Goal: Information Seeking & Learning: Learn about a topic

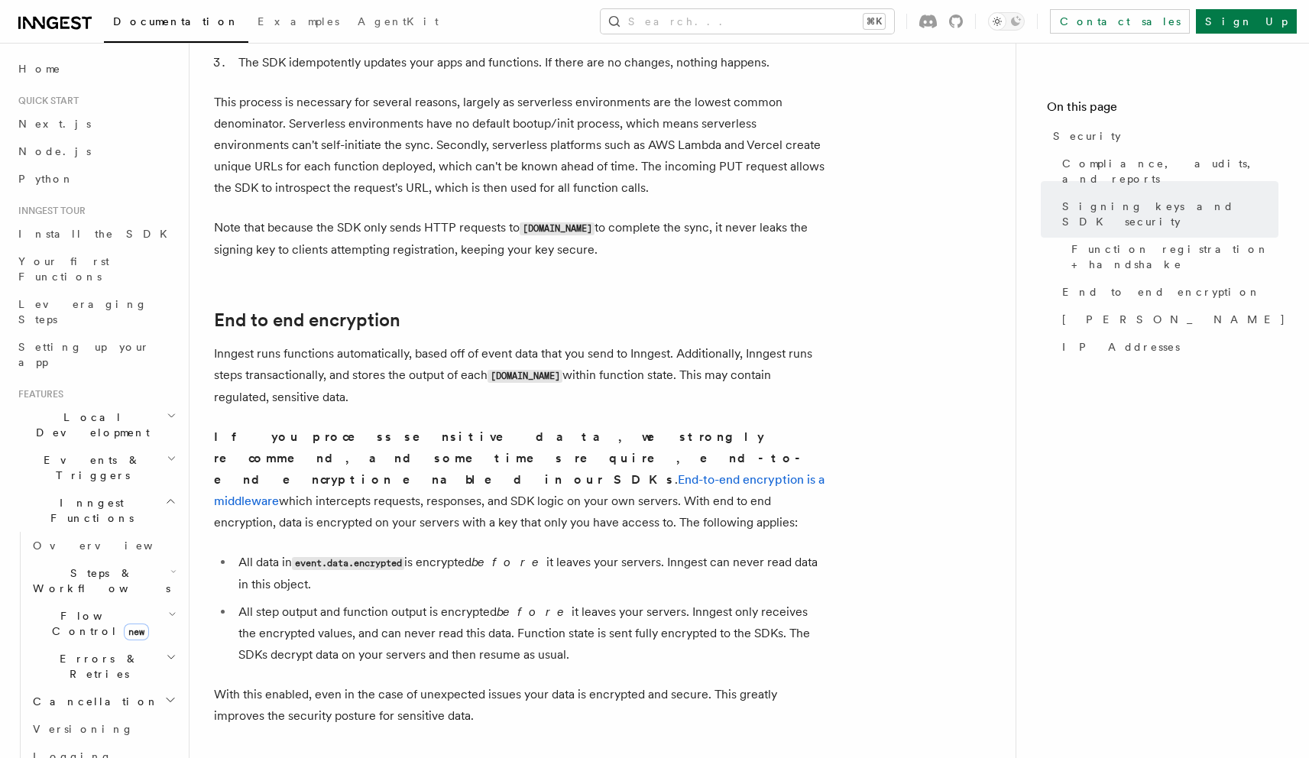
scroll to position [966, 0]
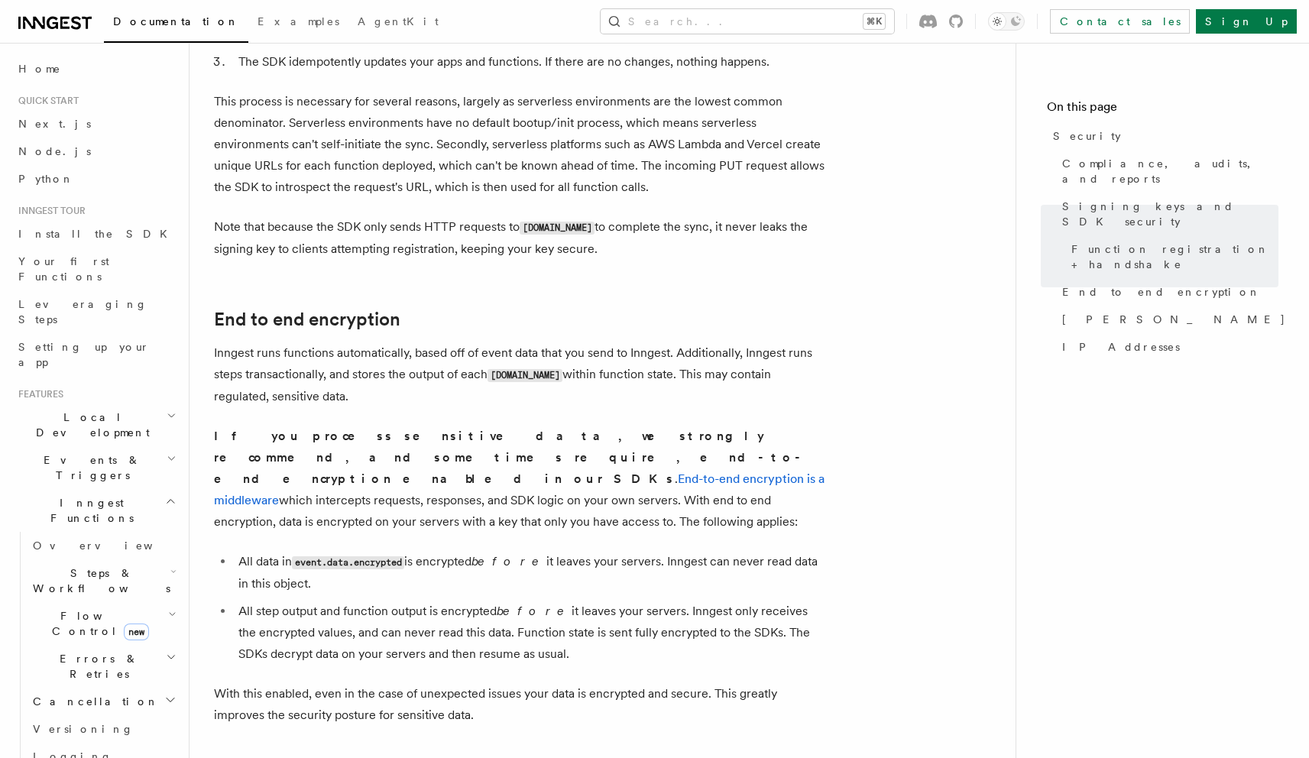
click at [292, 601] on li "All step output and function output is encrypted before it leaves your servers.…" at bounding box center [529, 633] width 591 height 64
drag, startPoint x: 345, startPoint y: 597, endPoint x: 491, endPoint y: 590, distance: 146.1
click at [491, 601] on li "All step output and function output is encrypted before it leaves your servers.…" at bounding box center [529, 633] width 591 height 64
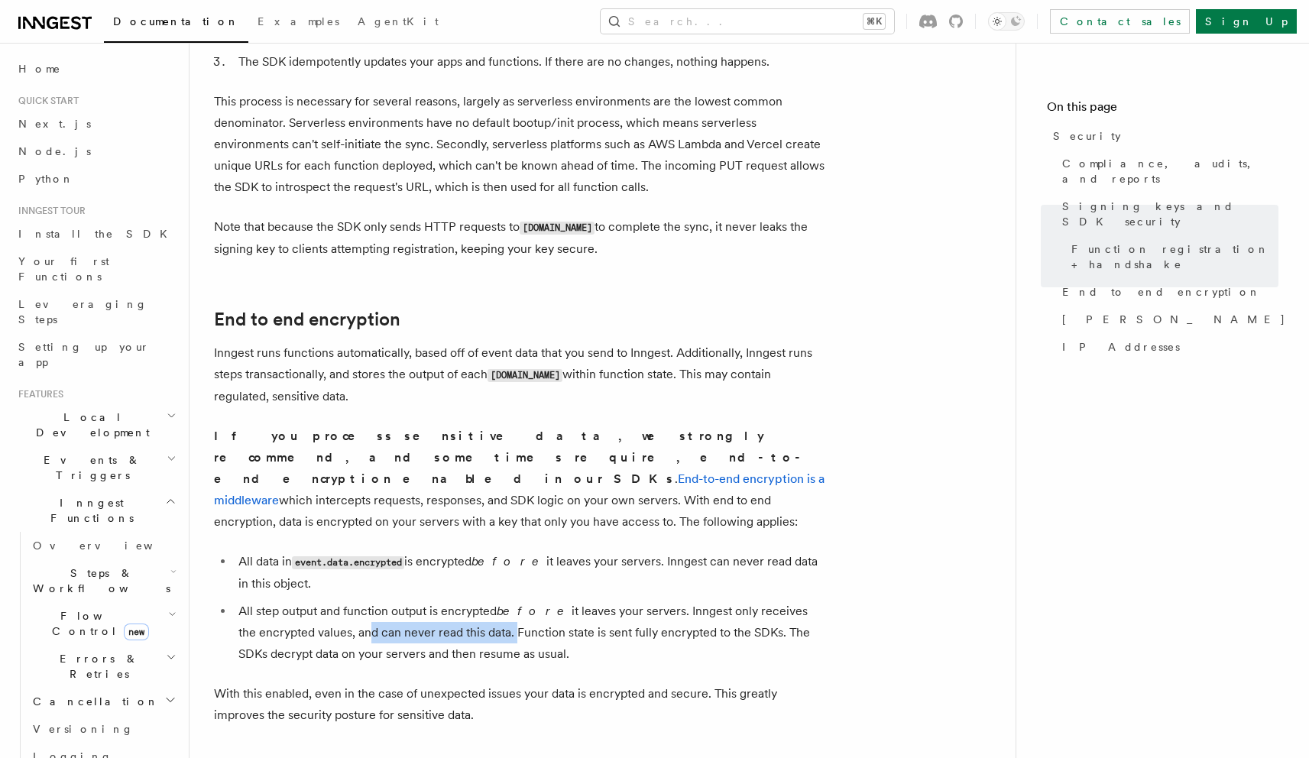
drag, startPoint x: 511, startPoint y: 592, endPoint x: 599, endPoint y: 610, distance: 89.8
click at [599, 611] on li "All step output and function output is encrypted before it leaves your servers.…" at bounding box center [529, 633] width 591 height 64
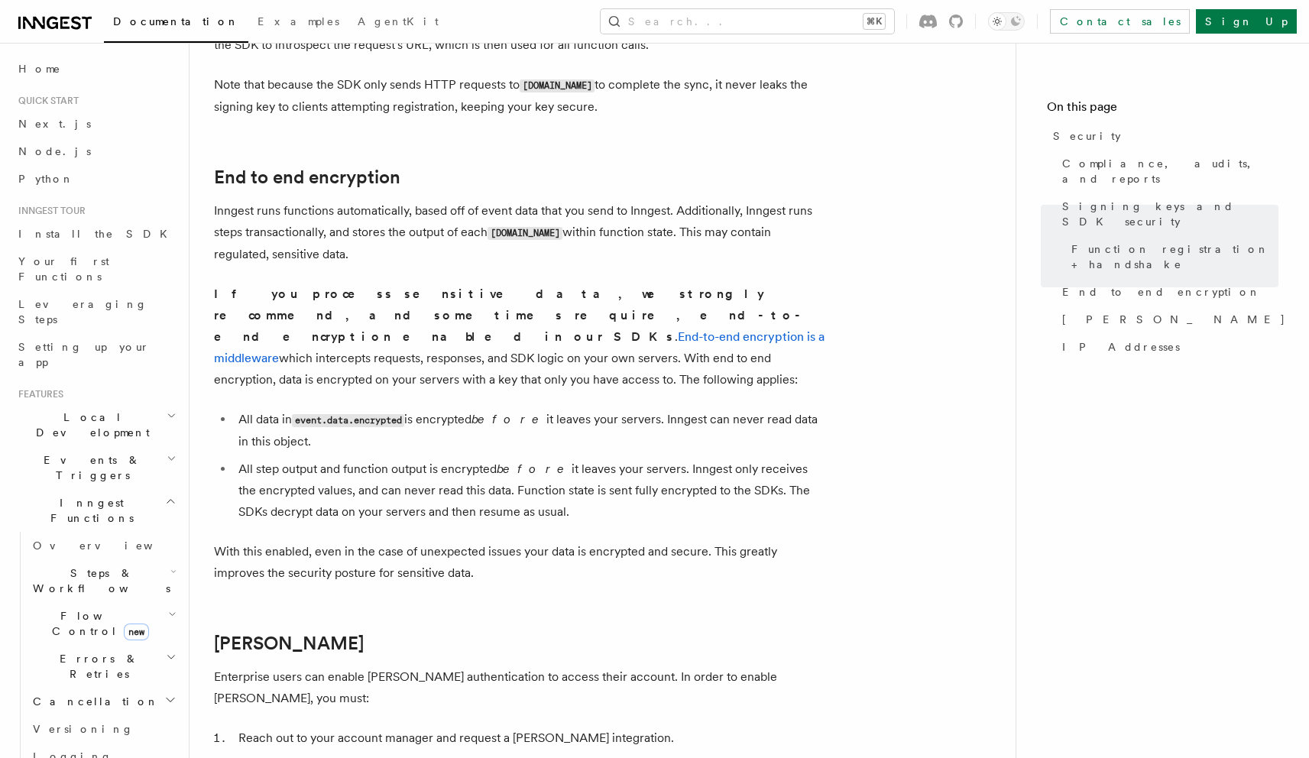
click at [325, 414] on code "event.data.encrypted" at bounding box center [348, 420] width 112 height 13
click at [316, 414] on code "event.data.encrypted" at bounding box center [348, 420] width 112 height 13
click at [332, 414] on code "event.data.encrypted" at bounding box center [348, 420] width 112 height 13
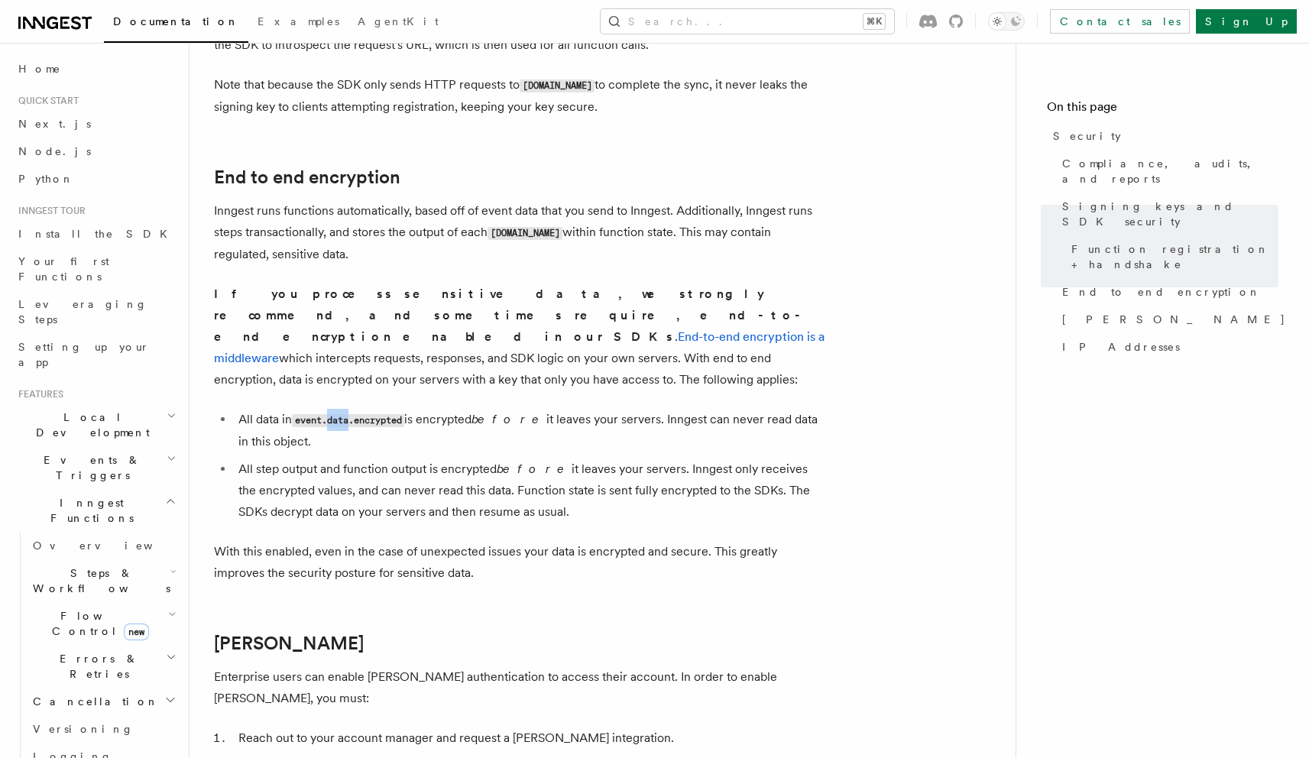
click at [332, 414] on code "event.data.encrypted" at bounding box center [348, 420] width 112 height 13
drag, startPoint x: 464, startPoint y: 374, endPoint x: 620, endPoint y: 380, distance: 156.0
click at [620, 409] on li "All data in event.data.encrypted is encrypted before it leaves your servers. In…" at bounding box center [529, 431] width 591 height 44
click at [518, 409] on li "All data in event.data.encrypted is encrypted before it leaves your servers. In…" at bounding box center [529, 431] width 591 height 44
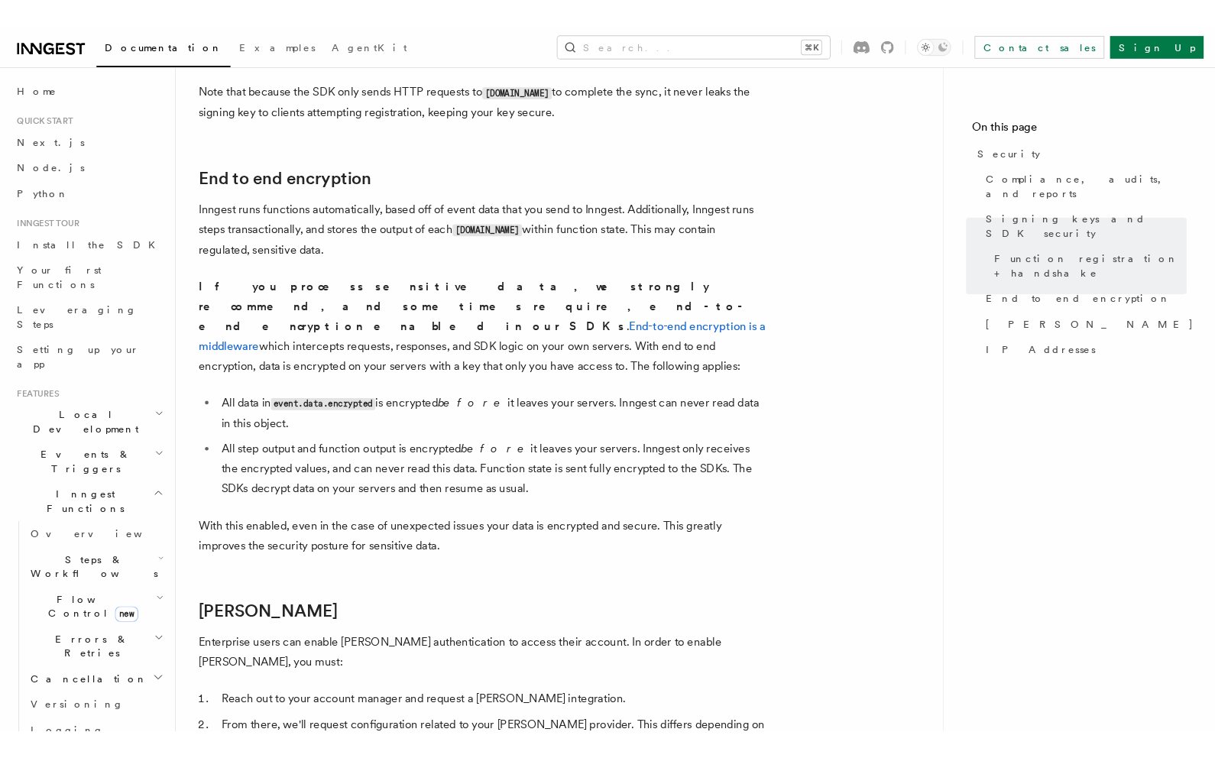
scroll to position [1128, 0]
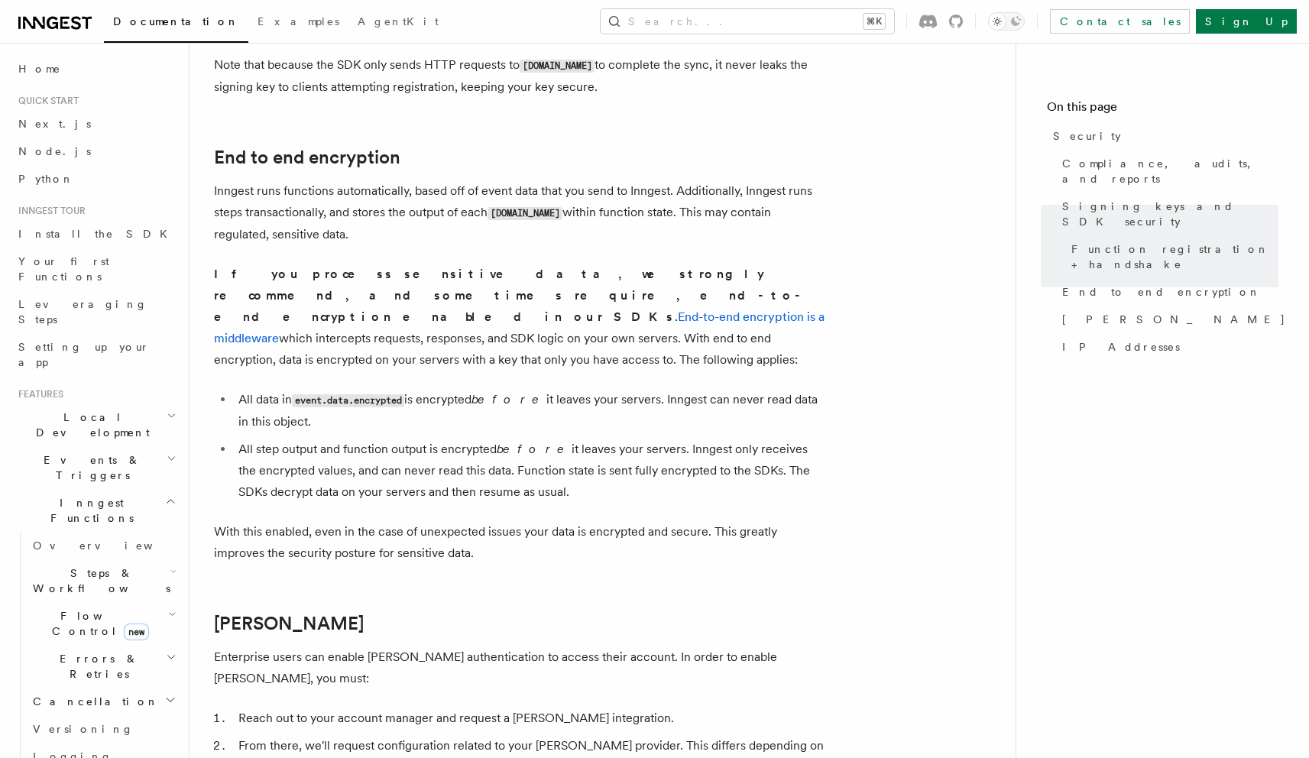
click at [400, 394] on code "event.data.encrypted" at bounding box center [348, 400] width 112 height 13
copy code "encrypted"
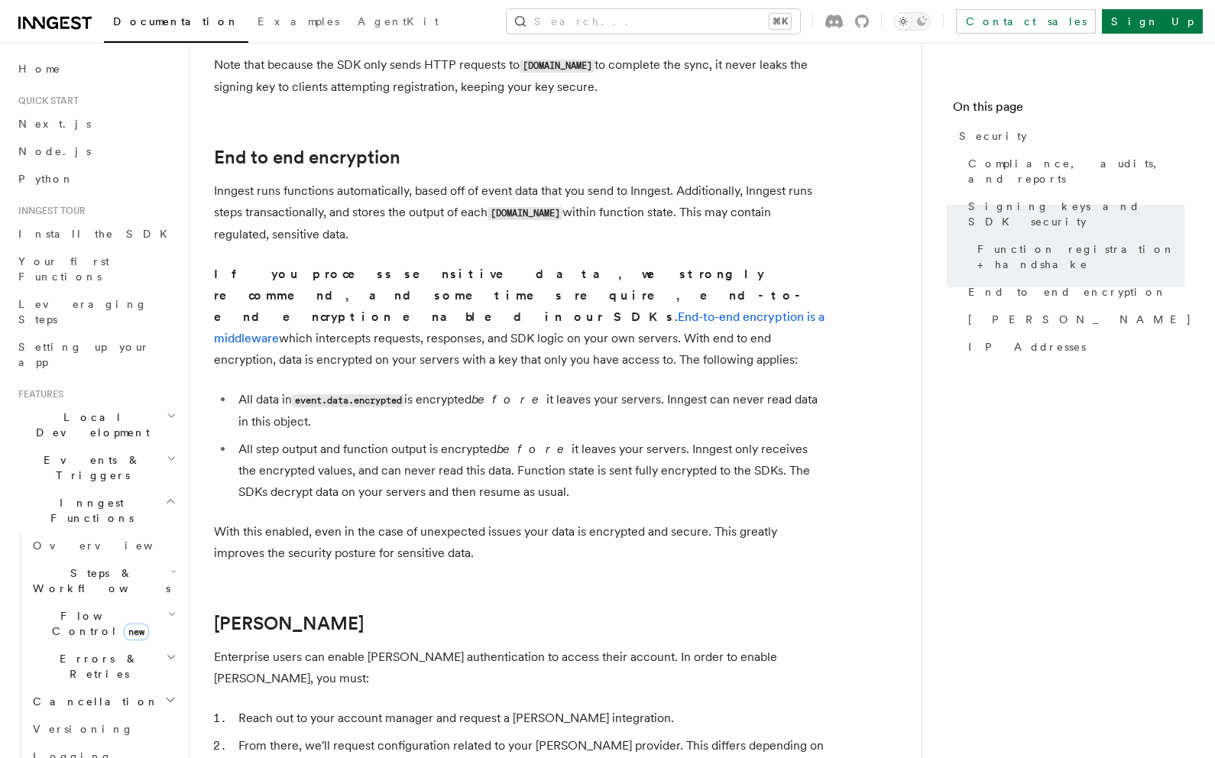
click at [623, 389] on li "All data in event.data.encrypted is encrypted before it leaves your servers. In…" at bounding box center [529, 411] width 591 height 44
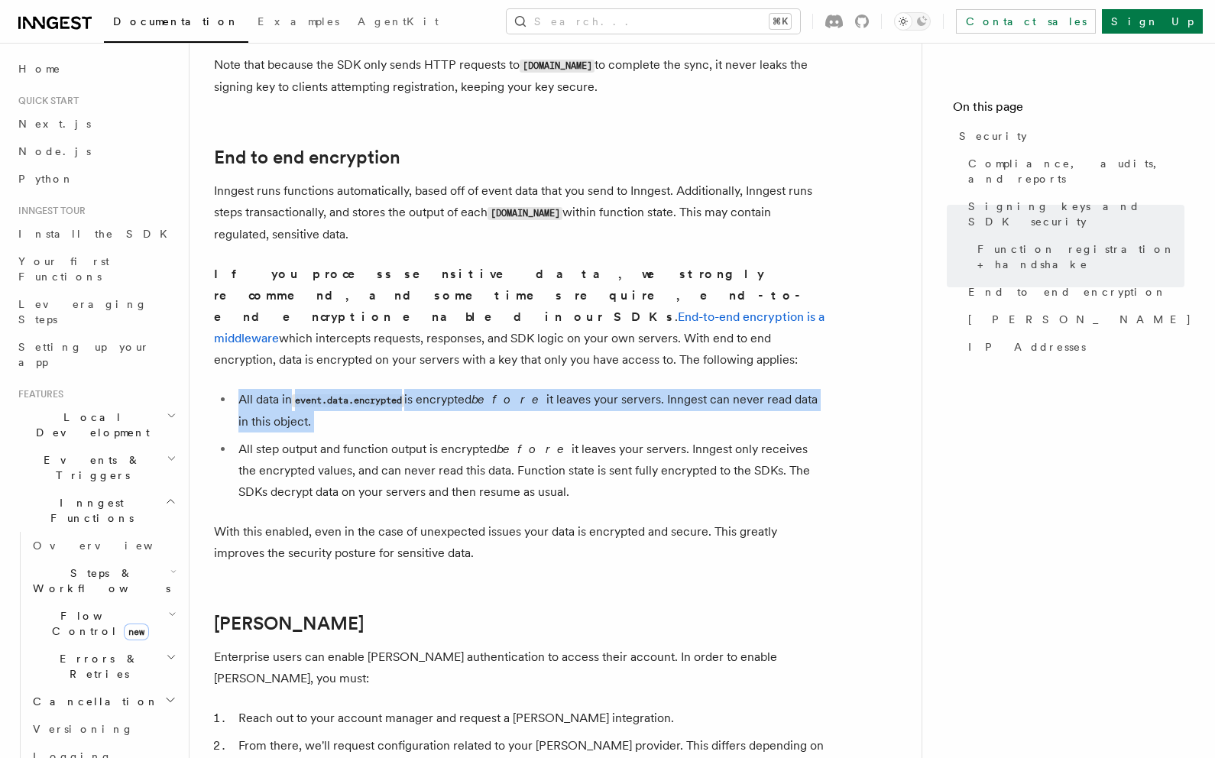
click at [623, 389] on li "All data in event.data.encrypted is encrypted before it leaves your servers. In…" at bounding box center [529, 411] width 591 height 44
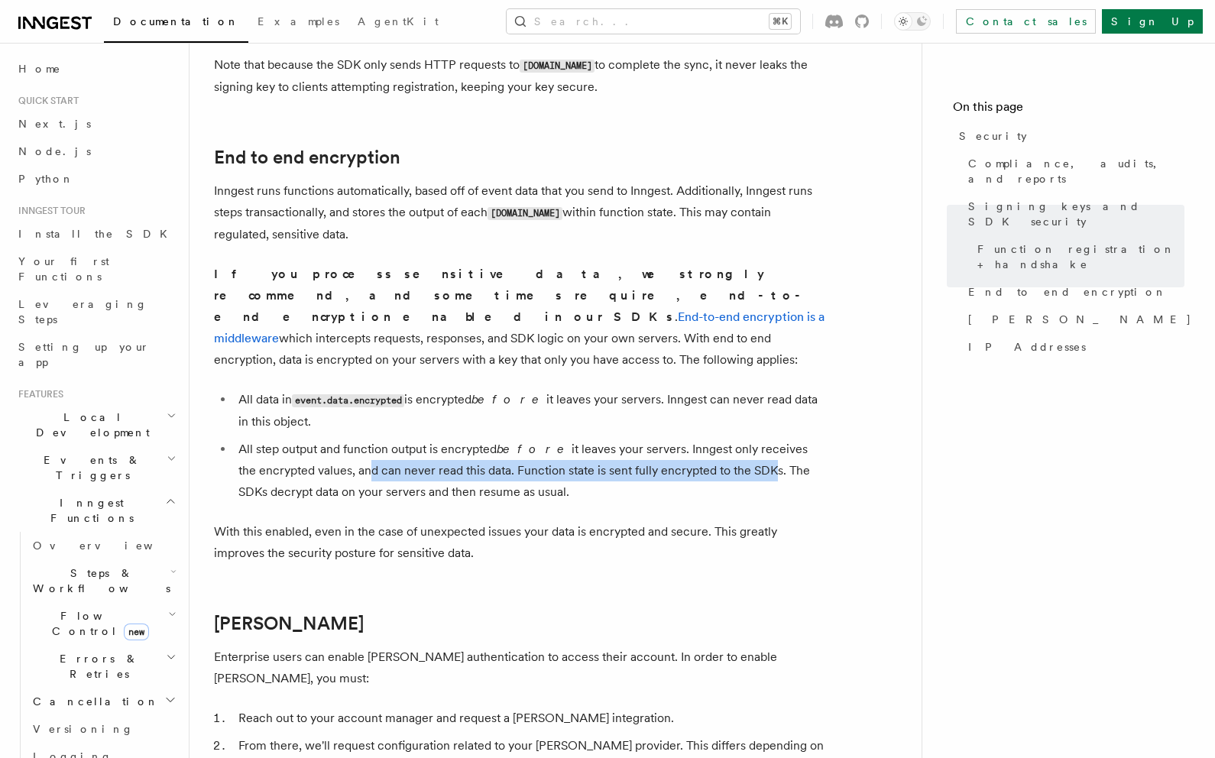
drag, startPoint x: 342, startPoint y: 426, endPoint x: 743, endPoint y: 426, distance: 401.1
click at [747, 439] on li "All step output and function output is encrypted before it leaves your servers.…" at bounding box center [529, 471] width 591 height 64
drag, startPoint x: 684, startPoint y: 450, endPoint x: 272, endPoint y: 389, distance: 416.3
click at [264, 389] on ul "All data in event.data.encrypted is encrypted before it leaves your servers. In…" at bounding box center [519, 446] width 611 height 114
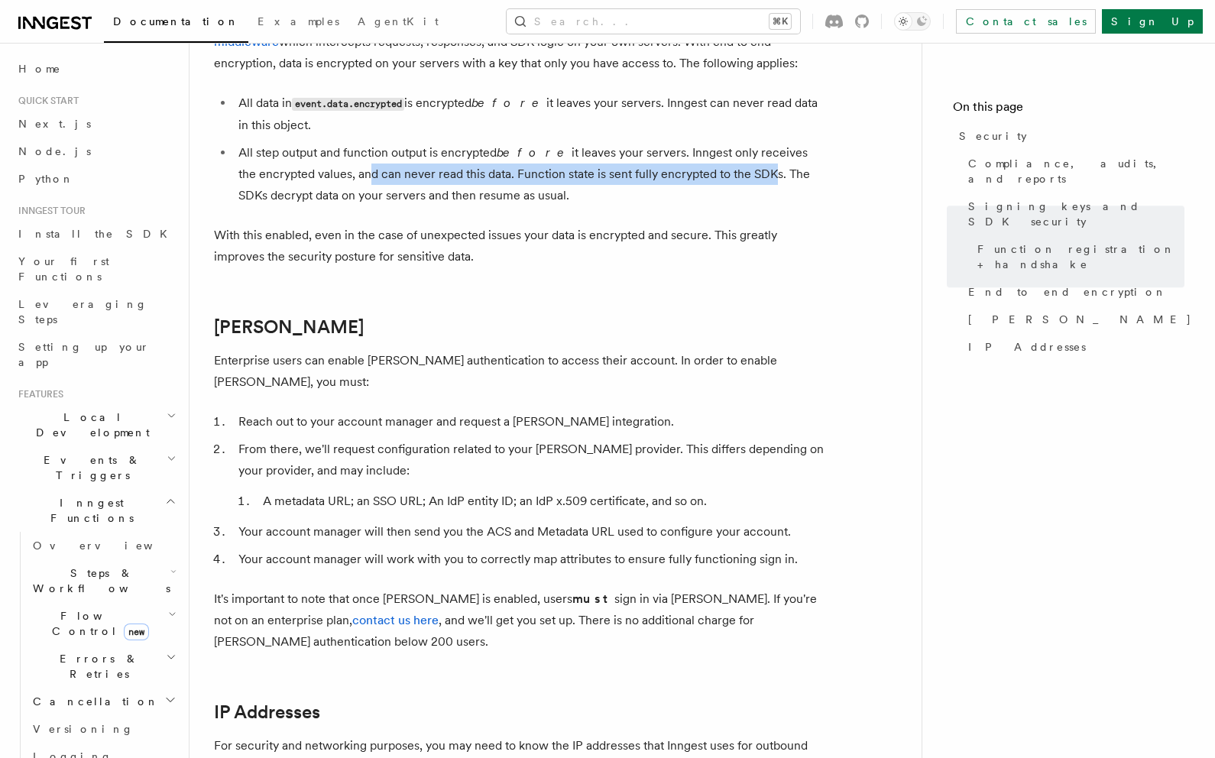
scroll to position [1436, 0]
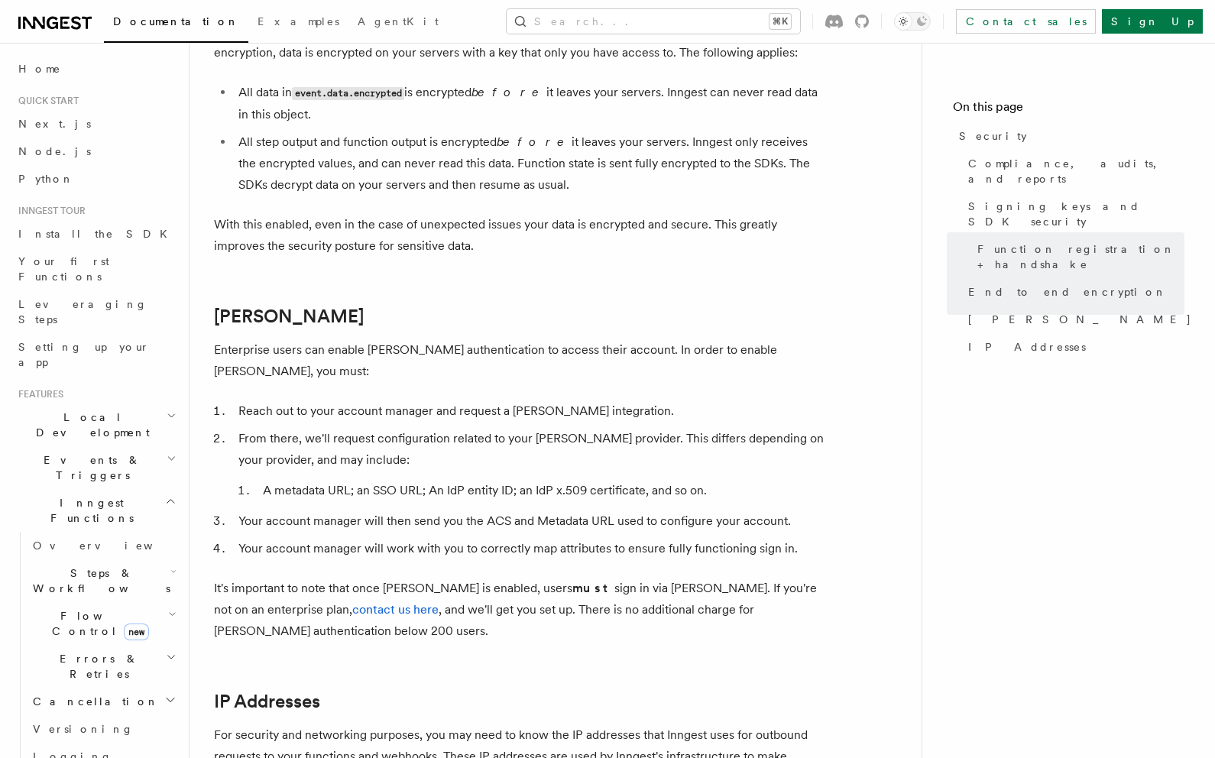
click at [652, 214] on p "With this enabled, even in the case of unexpected issues your data is encrypted…" at bounding box center [519, 235] width 611 height 43
click at [651, 214] on p "With this enabled, even in the case of unexpected issues your data is encrypted…" at bounding box center [519, 235] width 611 height 43
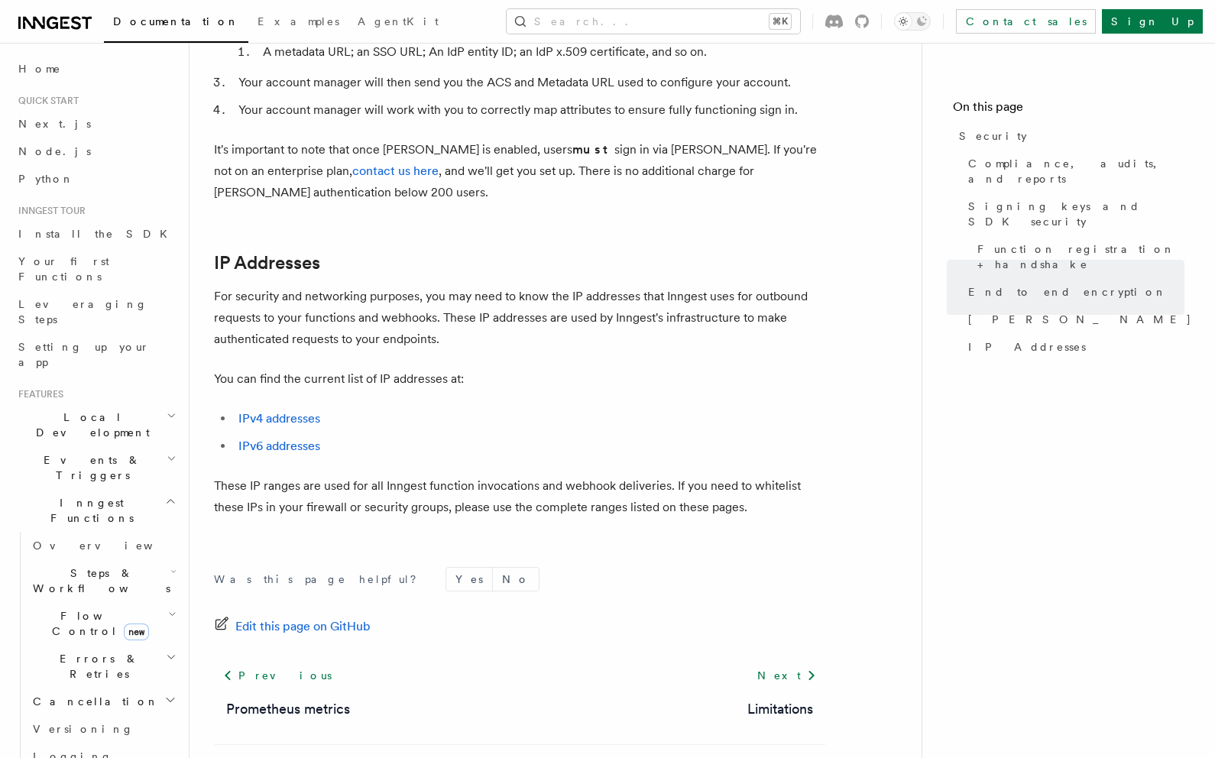
scroll to position [465, 0]
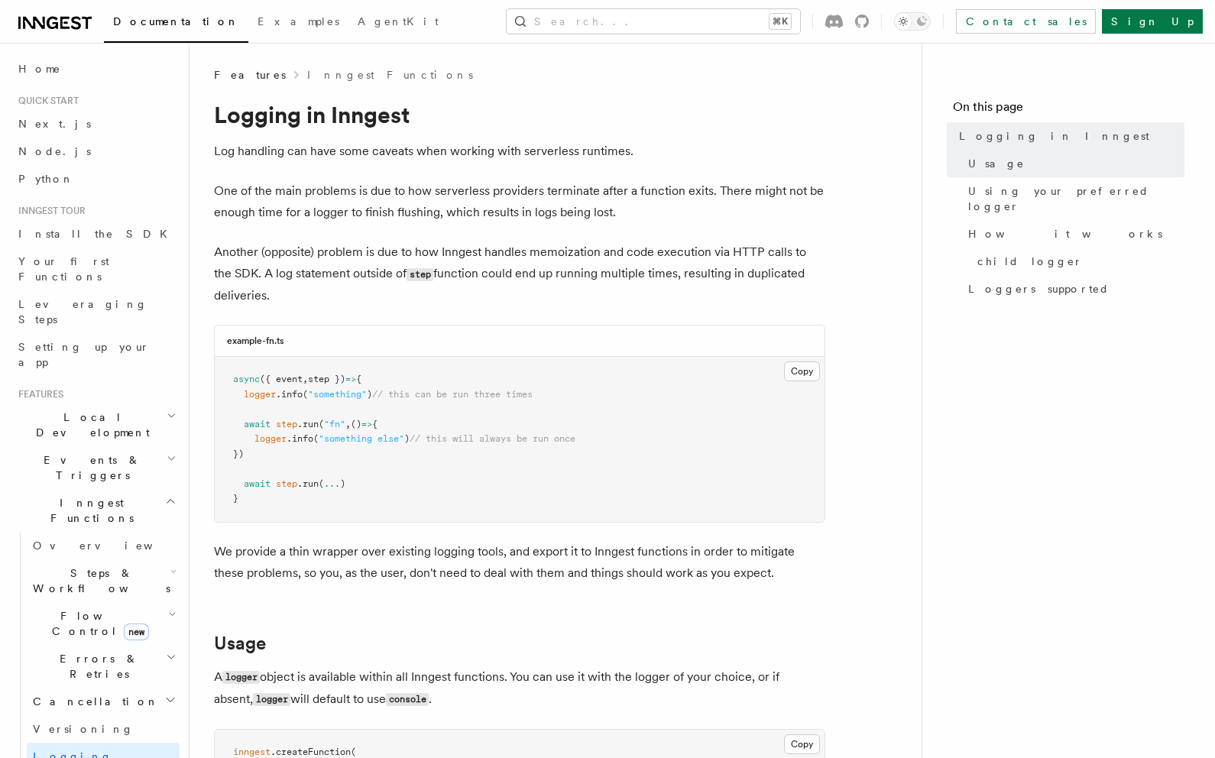
click at [72, 645] on h2 "Errors & Retries" at bounding box center [103, 666] width 153 height 43
